Goal: Transaction & Acquisition: Purchase product/service

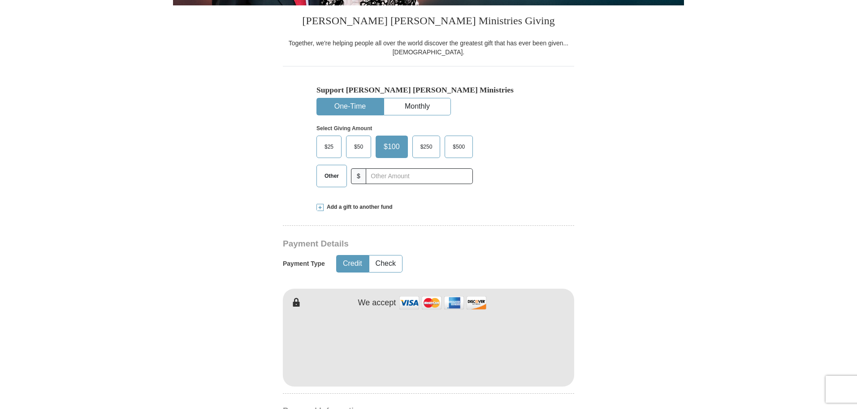
scroll to position [224, 0]
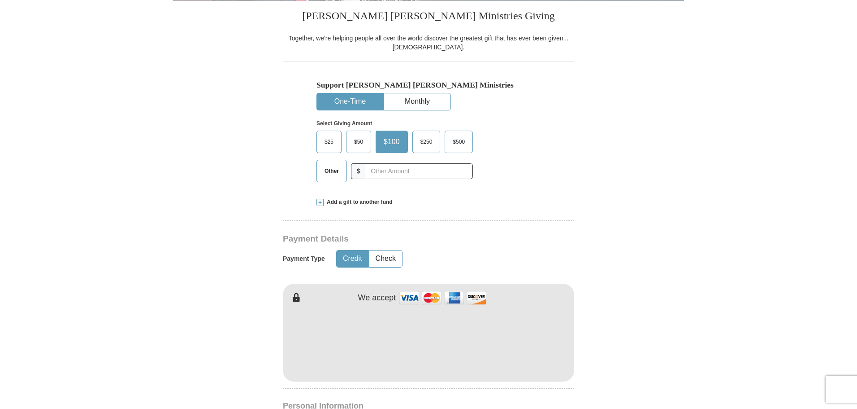
click at [336, 173] on span "Other" at bounding box center [331, 170] width 23 height 13
click at [0, 0] on input "Other" at bounding box center [0, 0] width 0 height 0
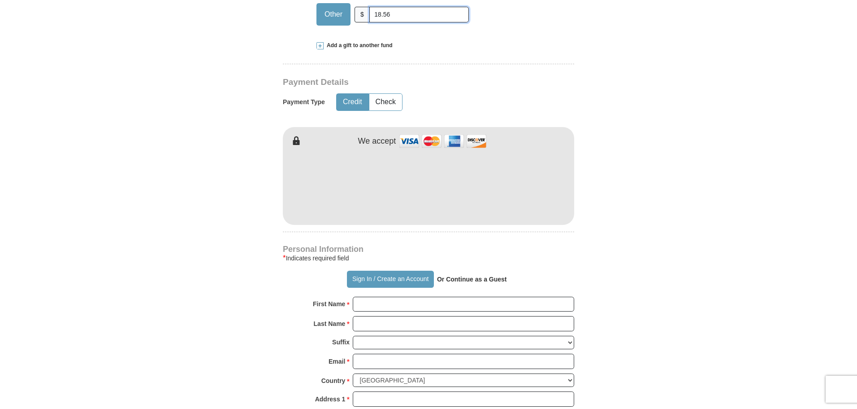
scroll to position [404, 0]
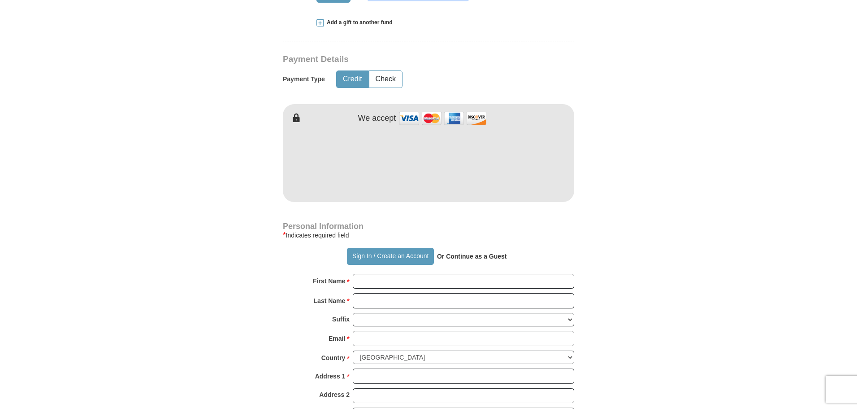
type input "18.56"
type input "[PERSON_NAME]"
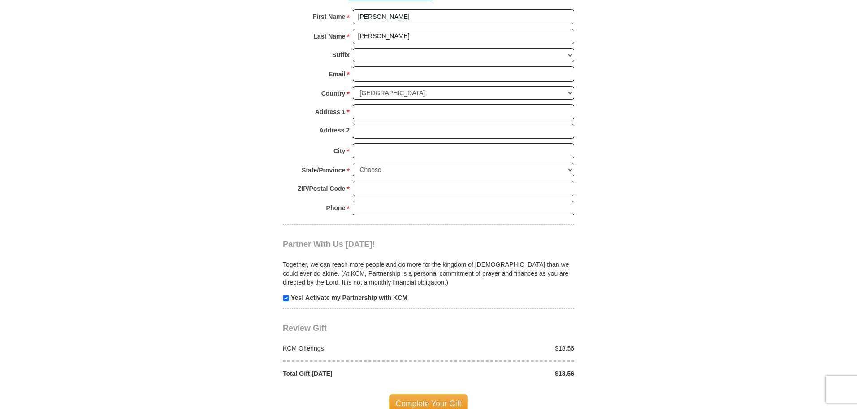
scroll to position [673, 0]
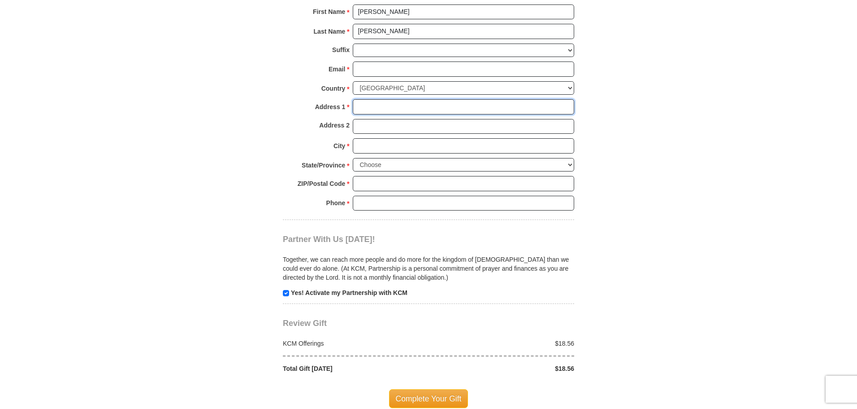
click at [409, 106] on input "Address 1 *" at bounding box center [464, 106] width 222 height 15
type input "[STREET_ADDRESS][PERSON_NAME]"
type input "[EMAIL_ADDRESS][DOMAIN_NAME]"
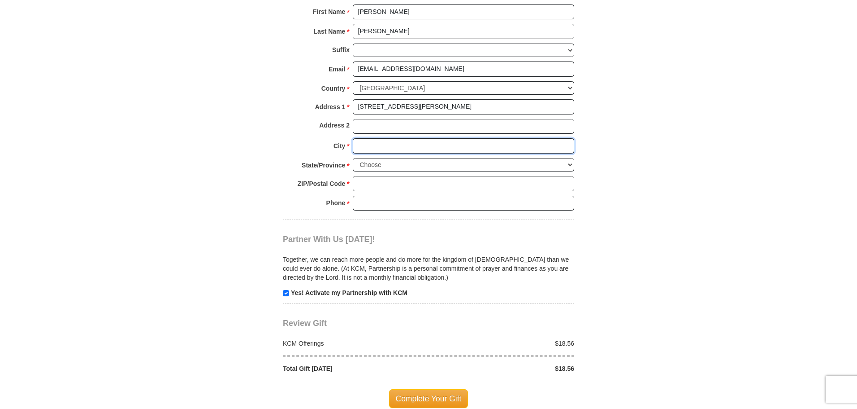
type input "SAINT LOUIS"
select select "MO"
type input "63146"
type input "3147535352"
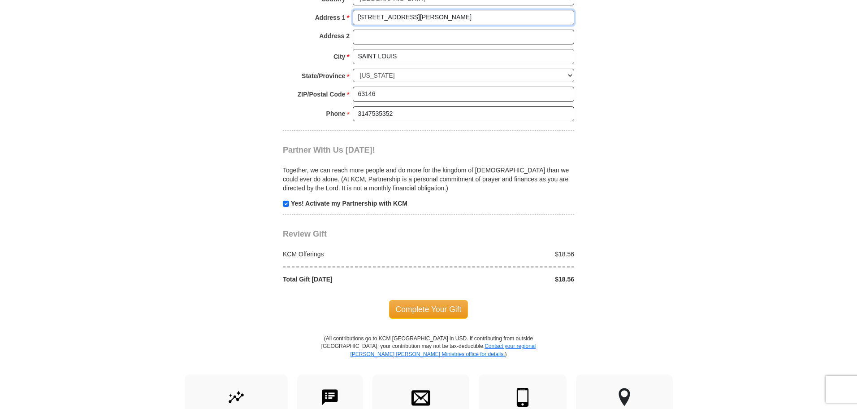
scroll to position [762, 0]
click at [288, 205] on input "checkbox" at bounding box center [286, 203] width 6 height 6
checkbox input "false"
click at [421, 307] on span "Complete Your Gift" at bounding box center [428, 308] width 79 height 19
